Goal: Check status

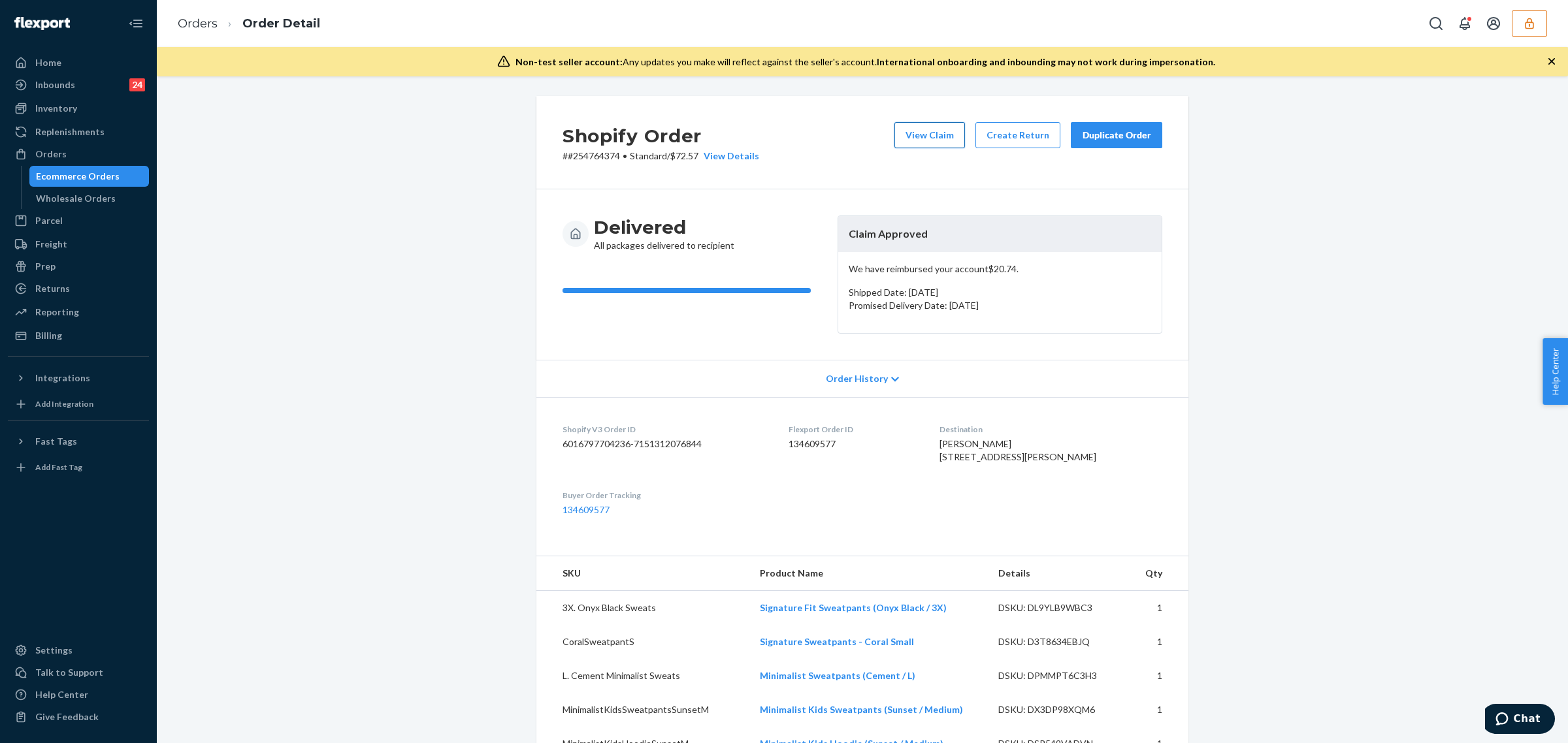
click at [909, 138] on button "View Claim" at bounding box center [929, 135] width 70 height 26
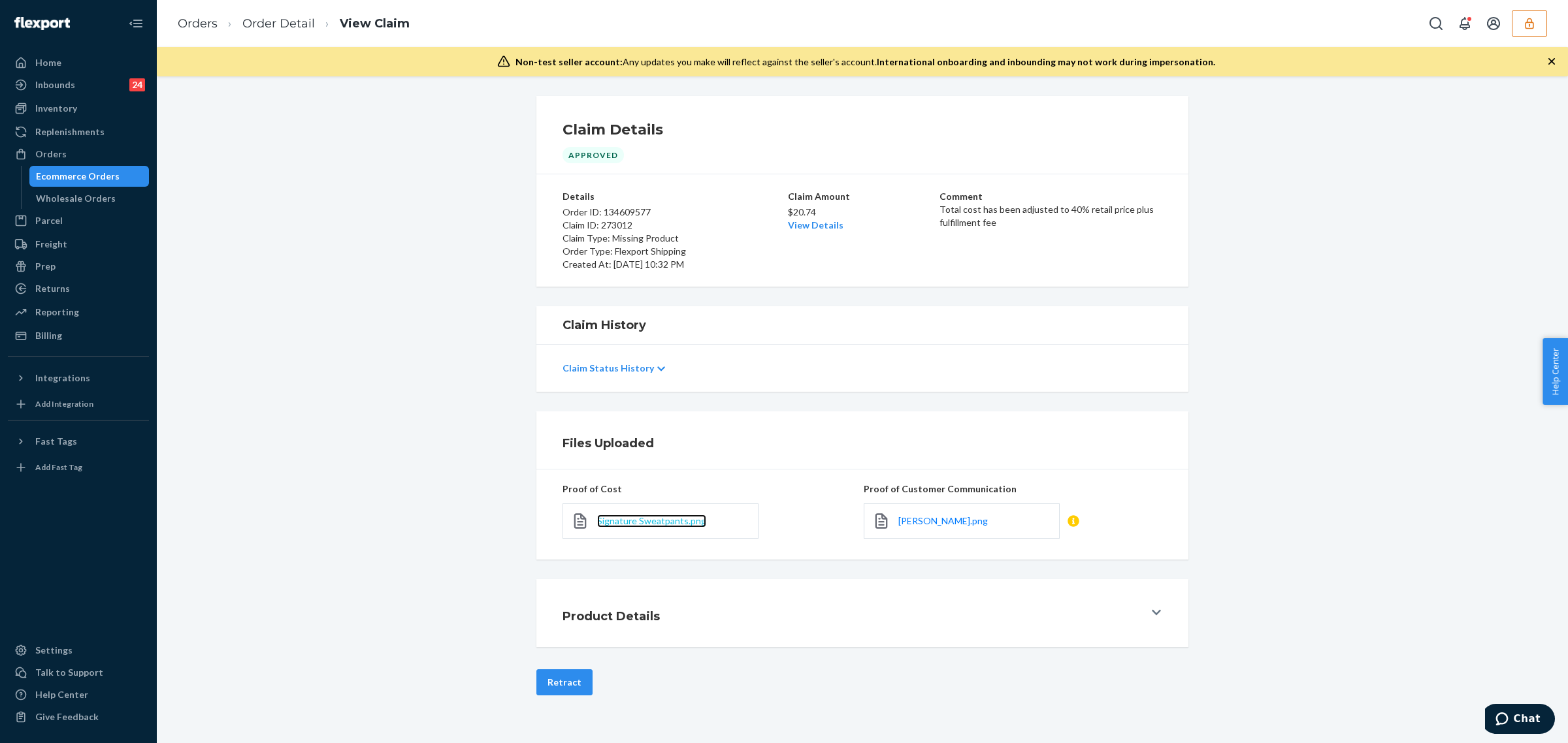
click at [617, 523] on span "Signature Sweatpants.png" at bounding box center [651, 520] width 109 height 11
click at [821, 226] on link "View Details" at bounding box center [815, 224] width 55 height 11
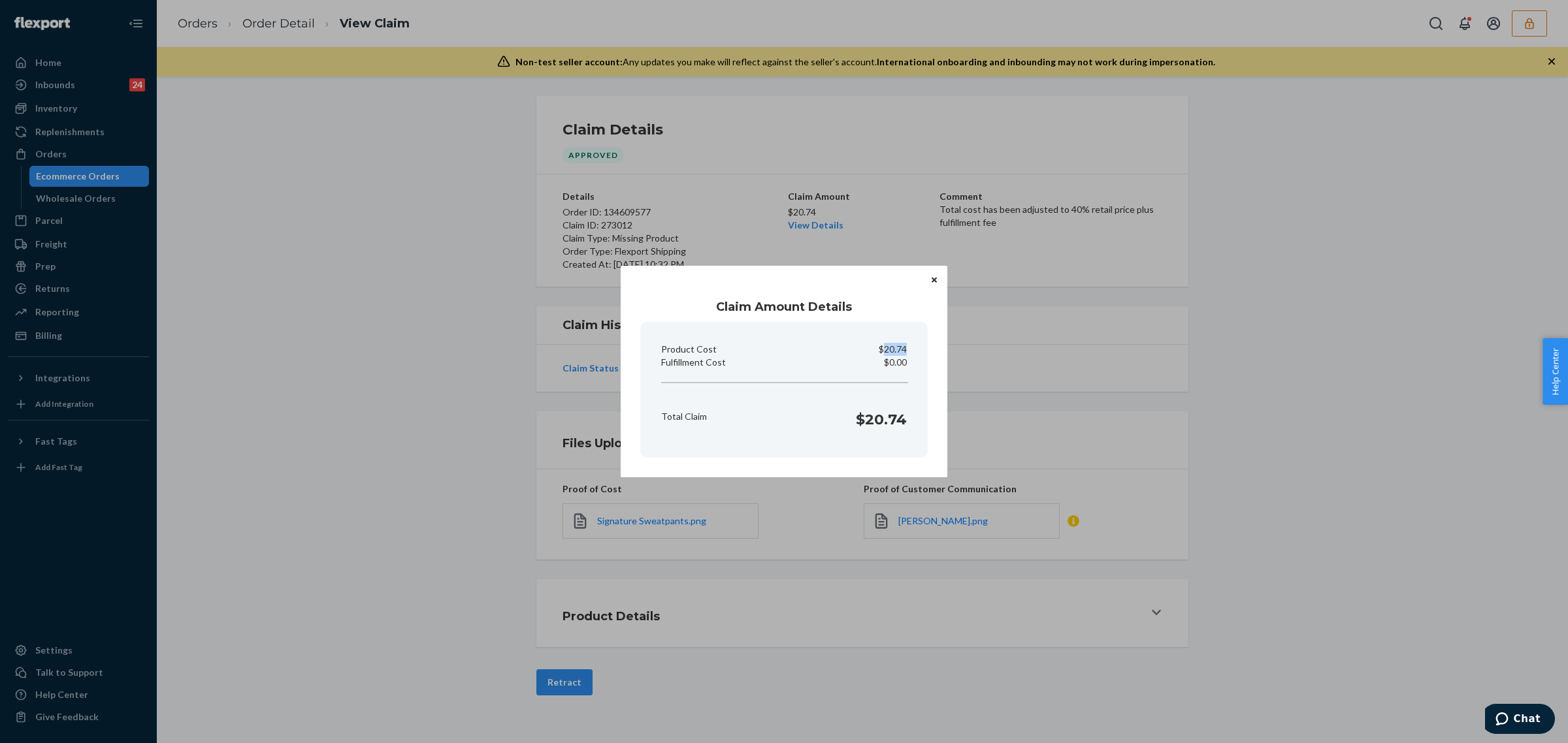
drag, startPoint x: 883, startPoint y: 348, endPoint x: 917, endPoint y: 351, distance: 34.1
click at [917, 351] on section "Product Cost $20.74 Fulfillment Cost $0.00 Total Claim $20.74" at bounding box center [784, 389] width 288 height 135
click at [929, 276] on button "Close" at bounding box center [934, 279] width 13 height 14
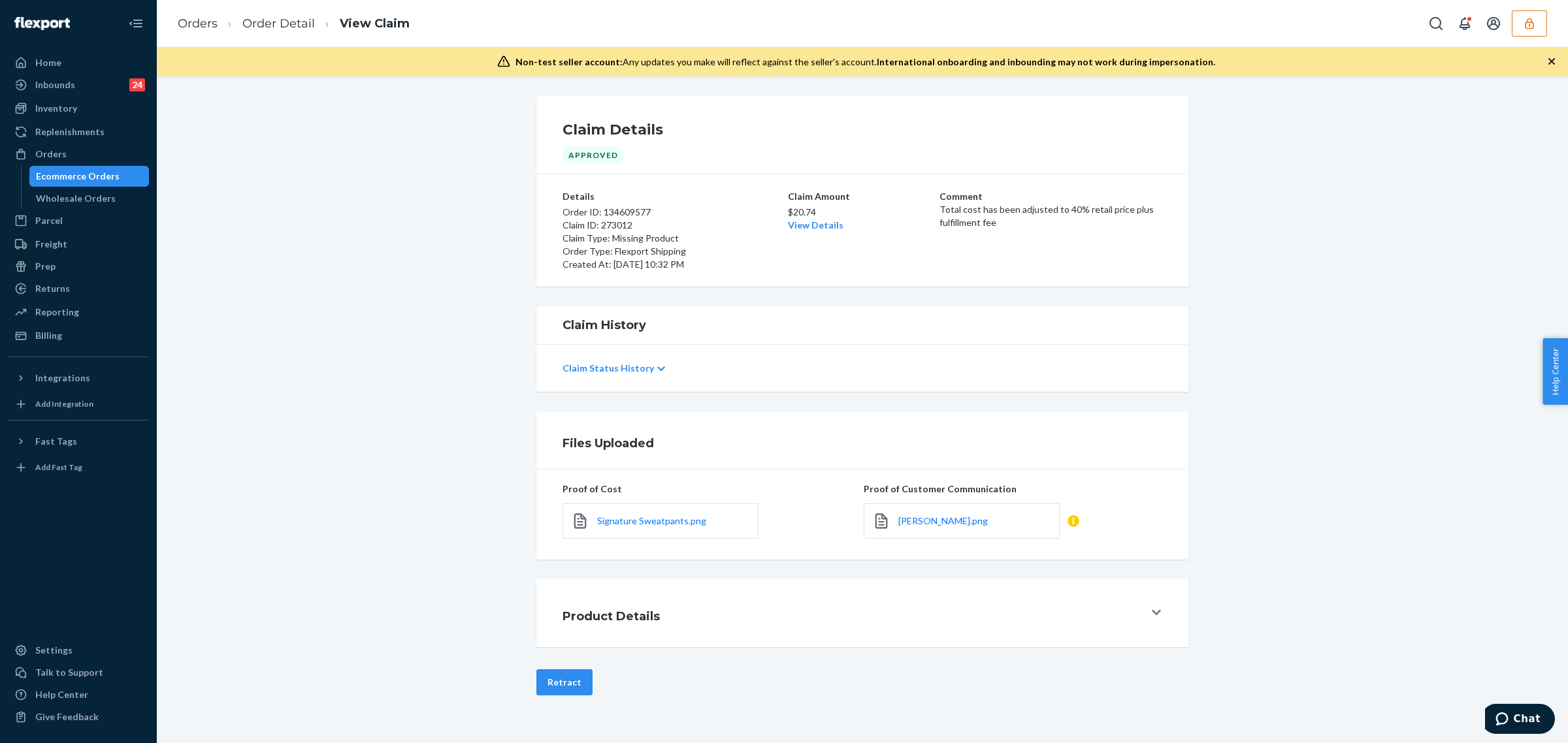
click at [651, 529] on div "Signature Sweatpants.png" at bounding box center [661, 521] width 196 height 35
click at [650, 524] on span "Signature Sweatpants.png" at bounding box center [651, 520] width 109 height 11
click at [954, 517] on span "[PERSON_NAME].png" at bounding box center [942, 520] width 89 height 11
